Goal: Task Accomplishment & Management: Use online tool/utility

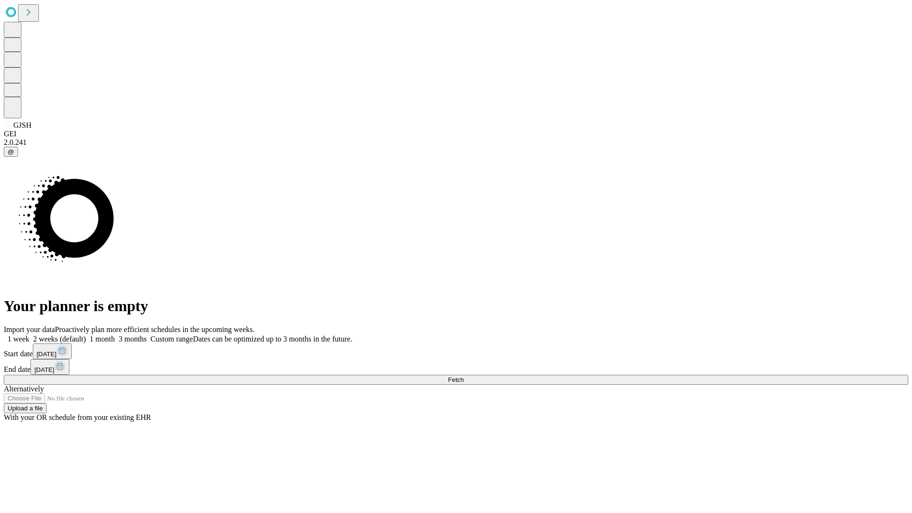
click at [464, 376] on span "Fetch" at bounding box center [456, 379] width 16 height 7
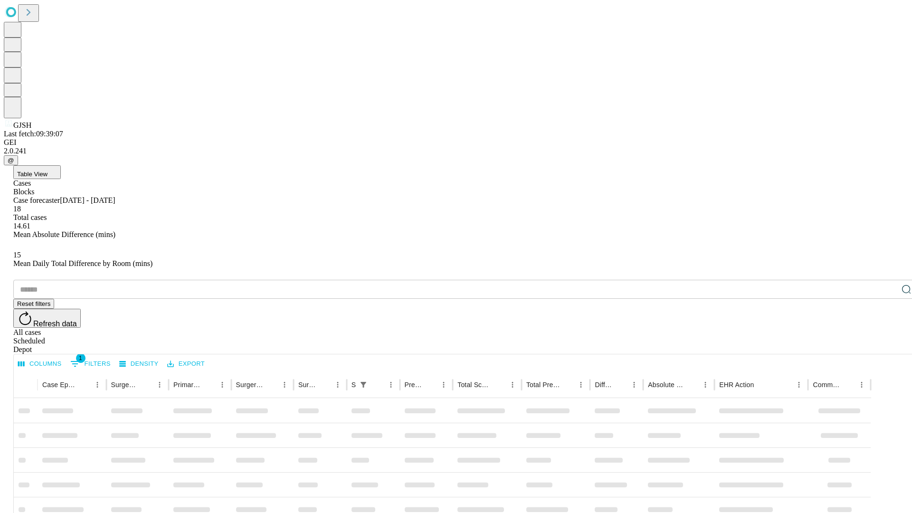
click at [47, 171] on span "Table View" at bounding box center [32, 174] width 30 height 7
